Goal: Find specific page/section: Find specific page/section

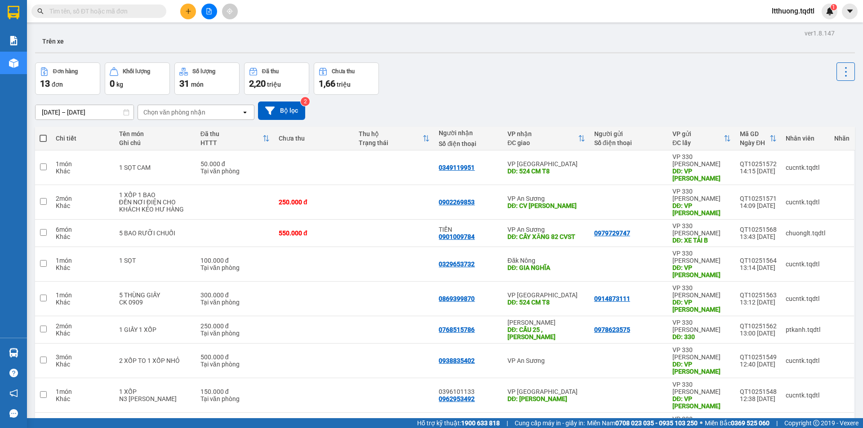
click at [128, 10] on input "text" at bounding box center [102, 11] width 106 height 10
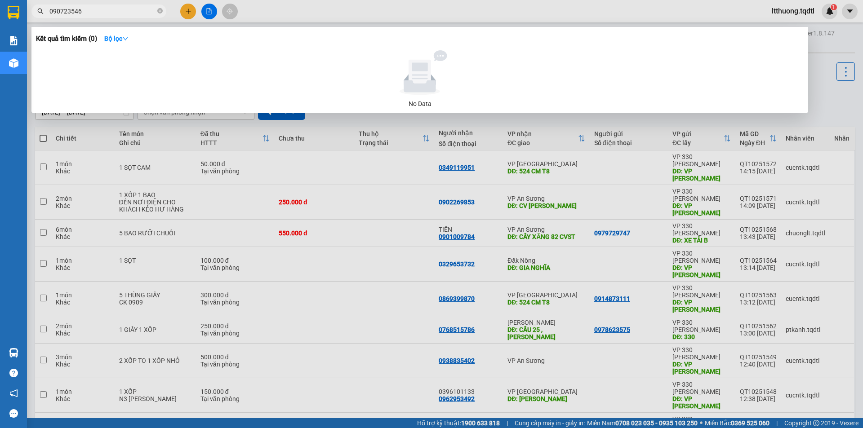
type input "0907235469"
click at [159, 10] on icon "close-circle" at bounding box center [159, 10] width 5 height 5
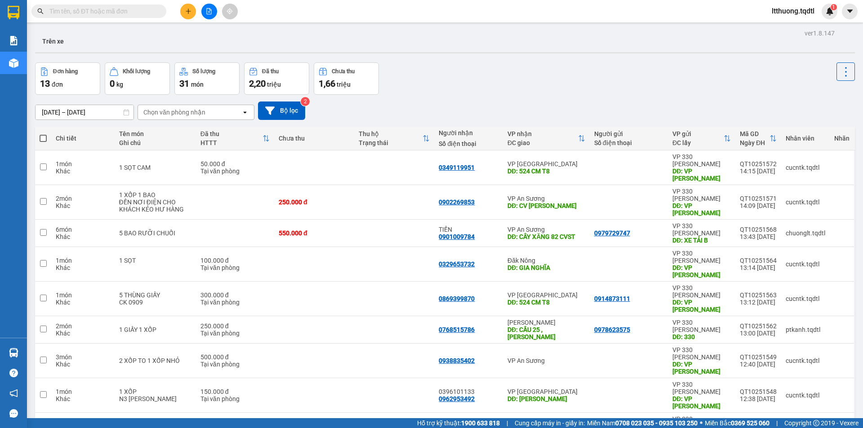
click at [83, 10] on input "text" at bounding box center [102, 11] width 106 height 10
